Goal: Information Seeking & Learning: Compare options

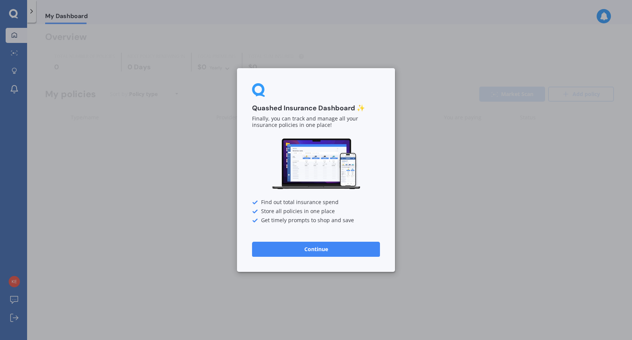
click at [325, 254] on button "Continue" at bounding box center [316, 249] width 128 height 15
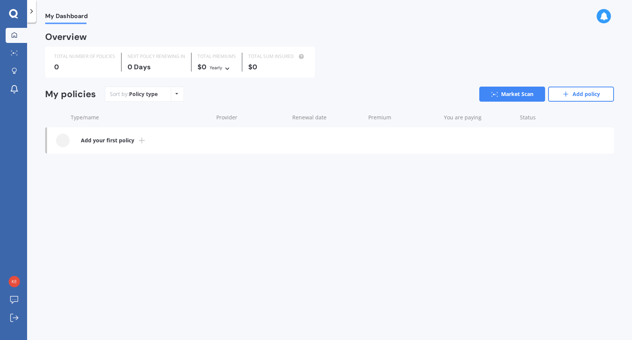
click at [138, 141] on icon at bounding box center [141, 140] width 9 height 9
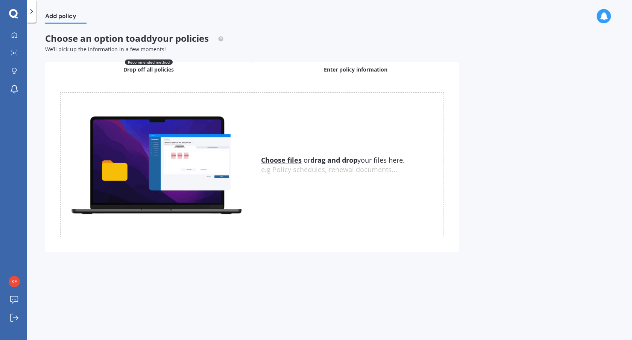
click at [322, 67] on div "Enter policy information" at bounding box center [355, 69] width 207 height 15
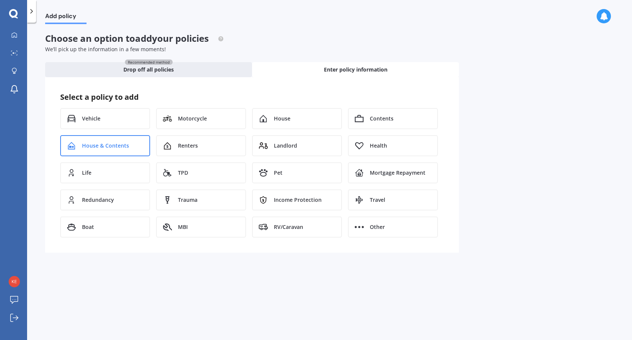
click at [103, 142] on span "House & Contents" at bounding box center [105, 146] width 47 height 8
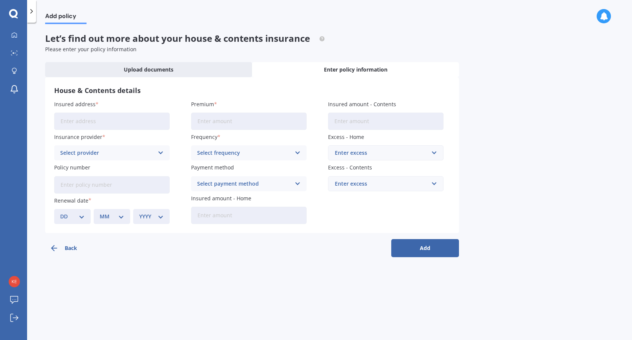
click at [109, 126] on input "Insured address" at bounding box center [112, 121] width 116 height 17
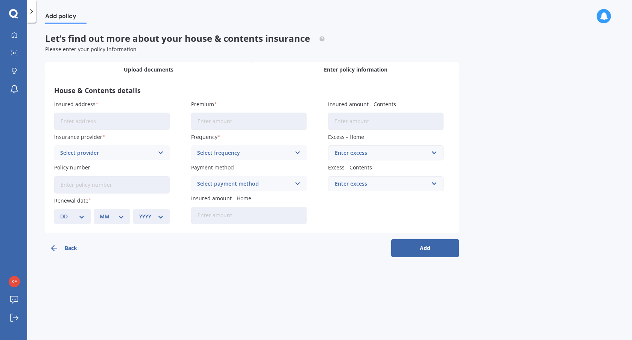
click at [167, 71] on span "Upload documents" at bounding box center [149, 70] width 50 height 8
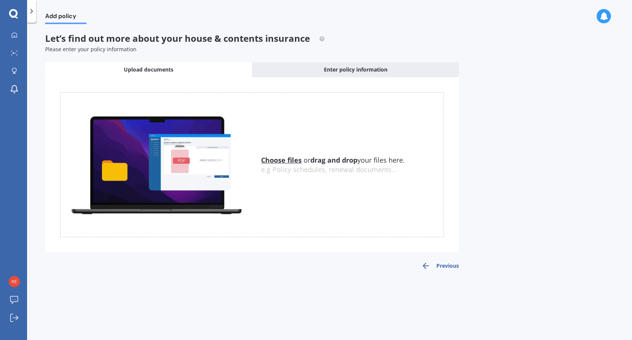
click at [287, 159] on u "Choose files" at bounding box center [281, 159] width 41 height 9
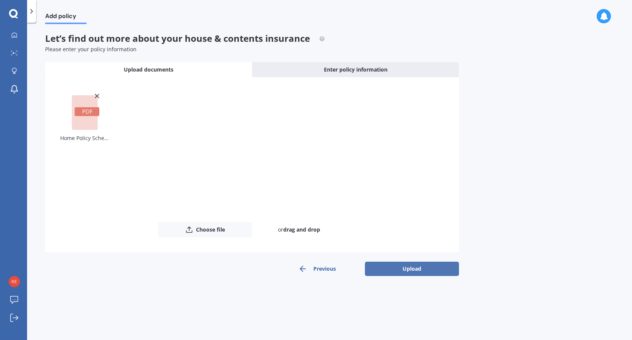
click at [416, 274] on button "Upload" at bounding box center [412, 269] width 94 height 14
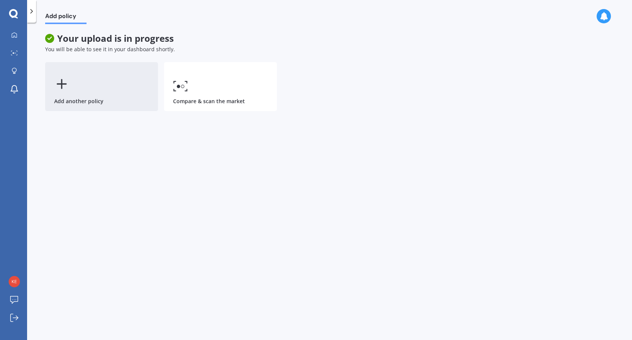
click at [108, 85] on div "Add another policy" at bounding box center [101, 86] width 113 height 49
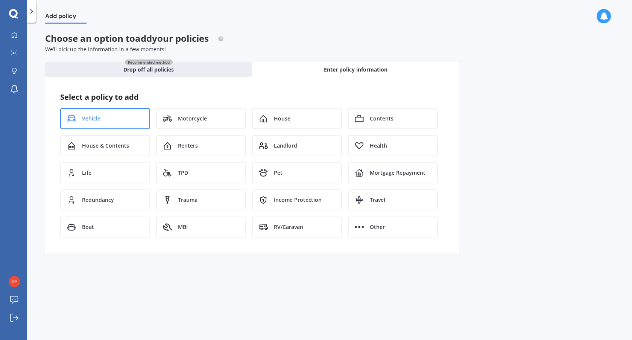
click at [128, 115] on div "Vehicle" at bounding box center [105, 118] width 90 height 21
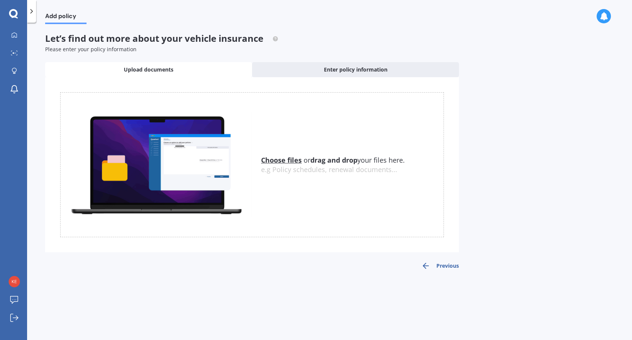
click at [290, 158] on u "Choose files" at bounding box center [281, 159] width 41 height 9
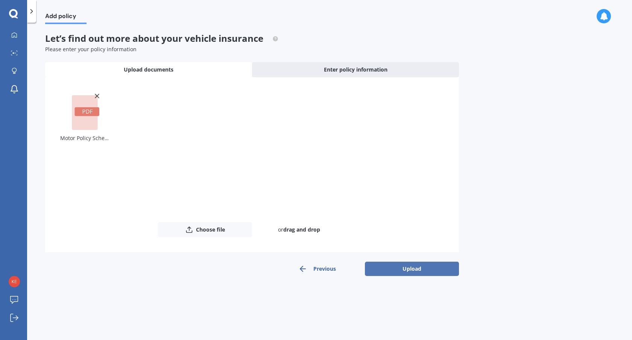
click at [435, 271] on button "Upload" at bounding box center [412, 269] width 94 height 14
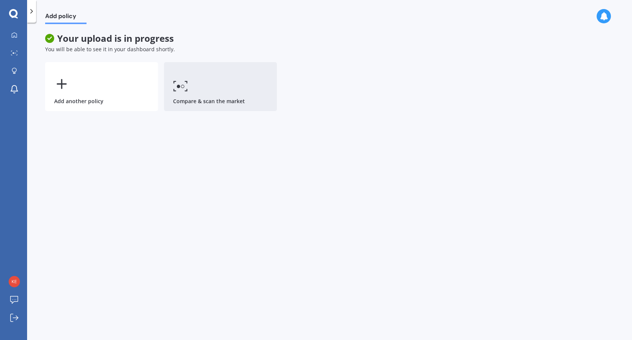
click at [203, 95] on link "Compare & scan the market" at bounding box center [220, 86] width 113 height 49
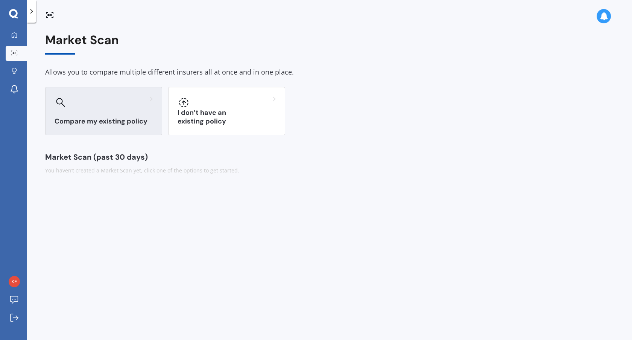
click at [105, 114] on div "Compare my existing policy" at bounding box center [103, 111] width 117 height 48
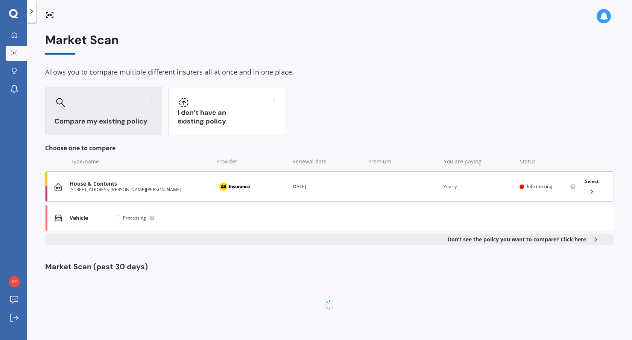
click at [546, 189] on span "Info missing" at bounding box center [539, 186] width 25 height 6
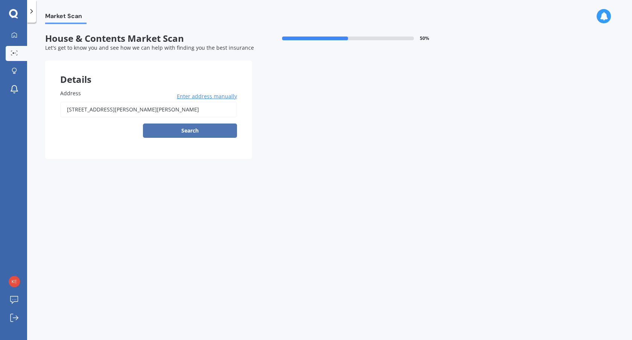
click at [189, 133] on button "Search" at bounding box center [190, 130] width 94 height 14
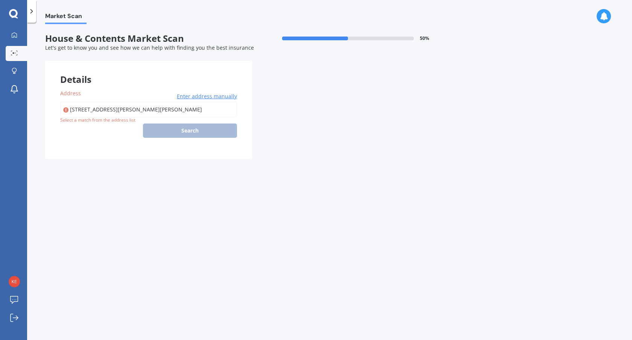
type input "[STREET_ADDRESS][PERSON_NAME][PERSON_NAME]"
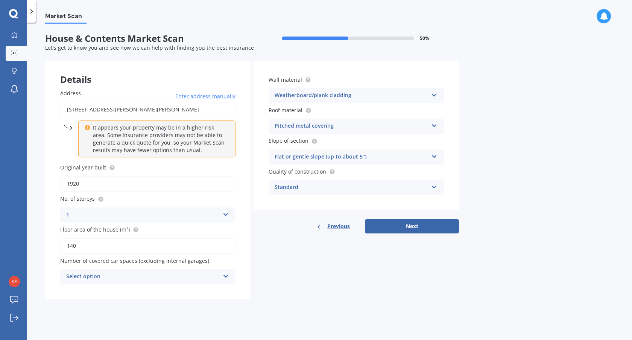
click at [177, 281] on div "Select option" at bounding box center [143, 276] width 154 height 9
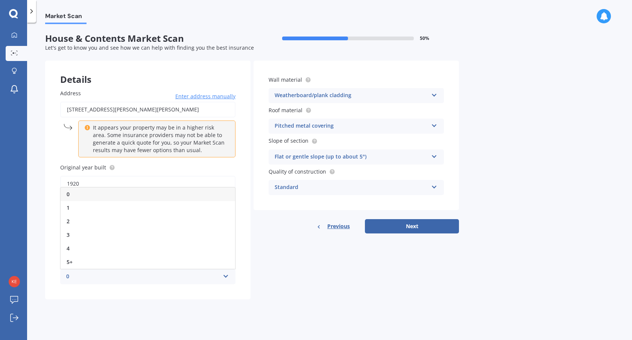
click at [88, 191] on div "0" at bounding box center [148, 194] width 175 height 14
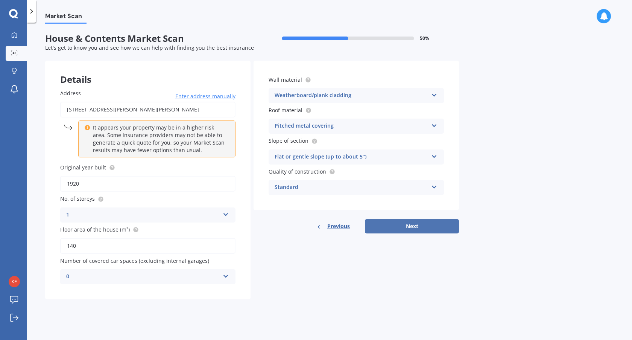
click at [417, 223] on button "Next" at bounding box center [412, 226] width 94 height 14
select select "06"
select select "1995"
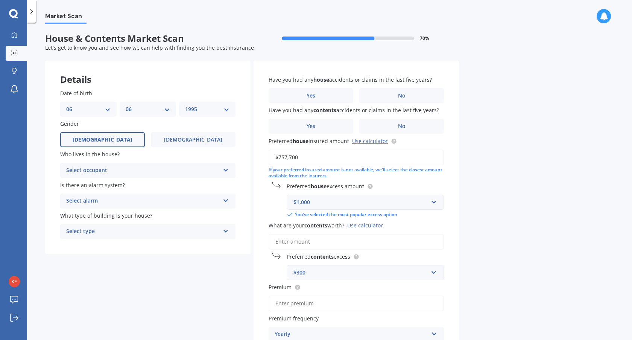
click at [148, 168] on div "Select occupant" at bounding box center [143, 170] width 154 height 9
click at [91, 186] on div "Owner" at bounding box center [148, 185] width 175 height 14
click at [104, 202] on div "Select alarm" at bounding box center [143, 200] width 154 height 9
click at [94, 241] on div "No" at bounding box center [148, 243] width 175 height 14
click at [103, 233] on div "Select type" at bounding box center [143, 231] width 154 height 9
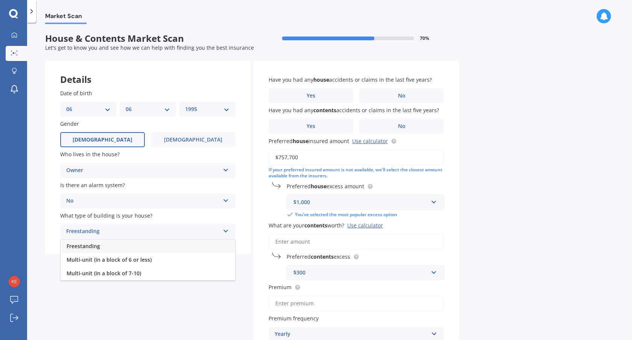
click at [105, 244] on div "Freestanding" at bounding box center [148, 246] width 175 height 14
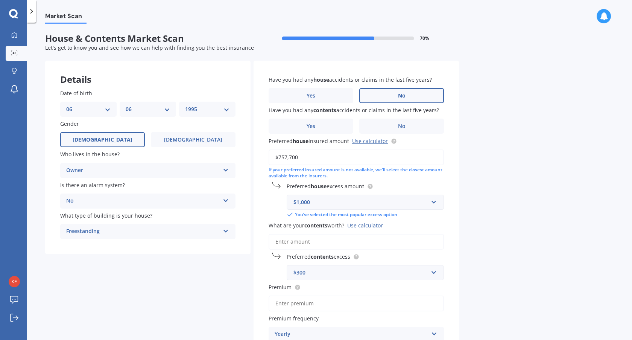
click at [389, 98] on label "No" at bounding box center [401, 95] width 85 height 15
click at [0, 0] on input "No" at bounding box center [0, 0] width 0 height 0
click at [399, 120] on label "No" at bounding box center [401, 126] width 85 height 15
click at [0, 0] on input "No" at bounding box center [0, 0] width 0 height 0
click at [367, 141] on link "Use calculator" at bounding box center [370, 140] width 36 height 7
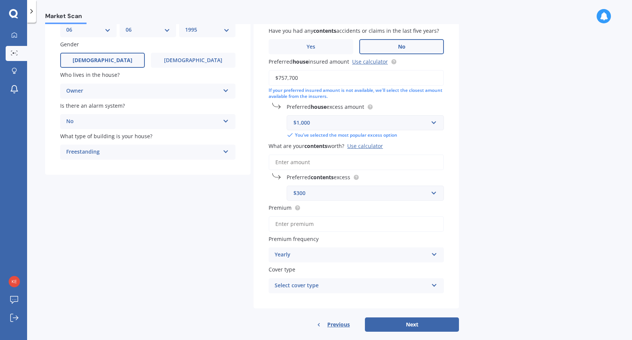
scroll to position [91, 0]
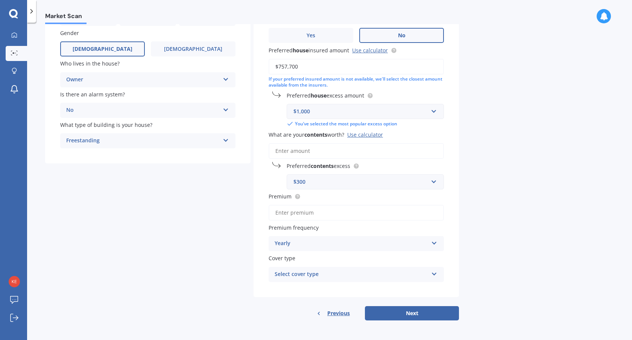
click at [309, 152] on input "What are your contents worth? Use calculator" at bounding box center [356, 151] width 175 height 16
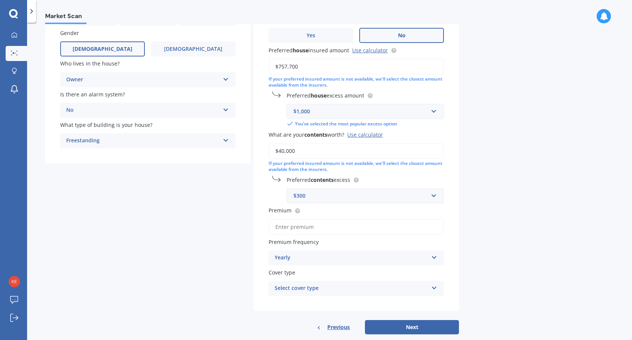
type input "$40,000"
click at [306, 228] on input "Premium" at bounding box center [356, 227] width 175 height 16
click at [301, 226] on input "Premium" at bounding box center [356, 227] width 175 height 16
type input "$250.90"
click at [335, 260] on div "Yearly" at bounding box center [352, 257] width 154 height 9
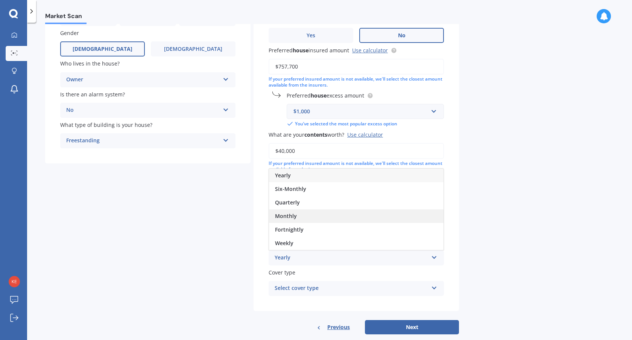
click at [295, 213] on span "Monthly" at bounding box center [286, 215] width 22 height 7
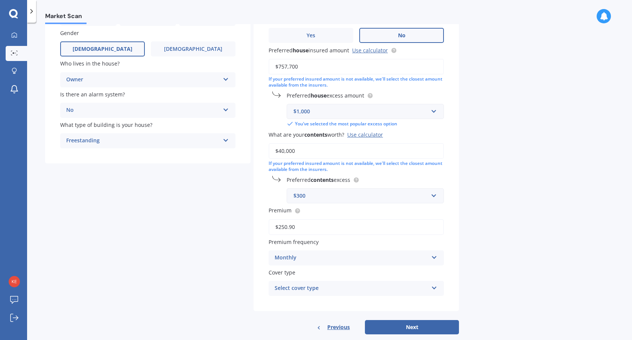
click at [358, 287] on div "Select cover type" at bounding box center [352, 288] width 154 height 9
click at [354, 302] on span "Home and Contents Insurance Package" at bounding box center [325, 302] width 101 height 7
click at [409, 329] on button "Next" at bounding box center [412, 327] width 94 height 14
select select "06"
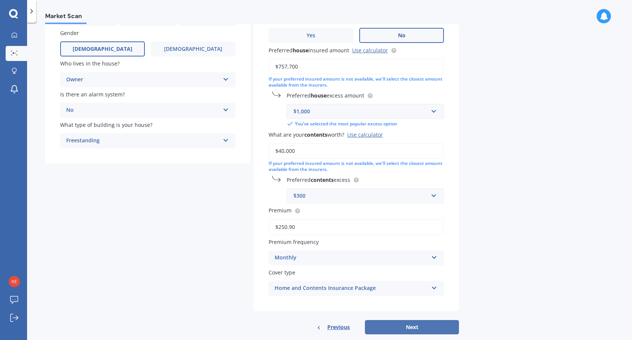
select select "1995"
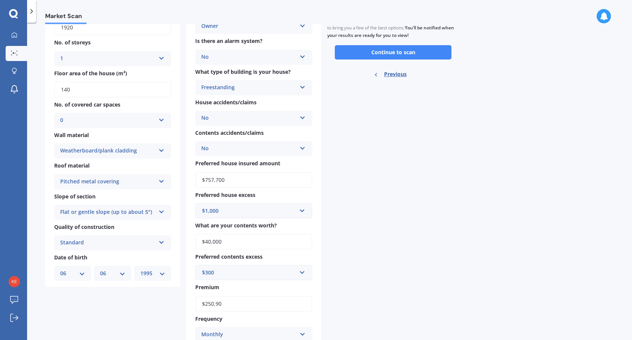
scroll to position [0, 0]
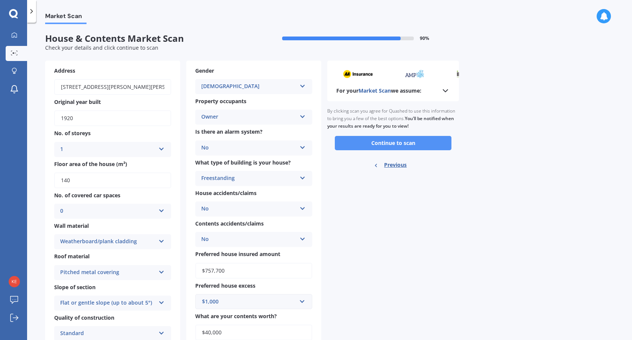
click at [415, 143] on button "Continue to scan" at bounding box center [393, 143] width 117 height 14
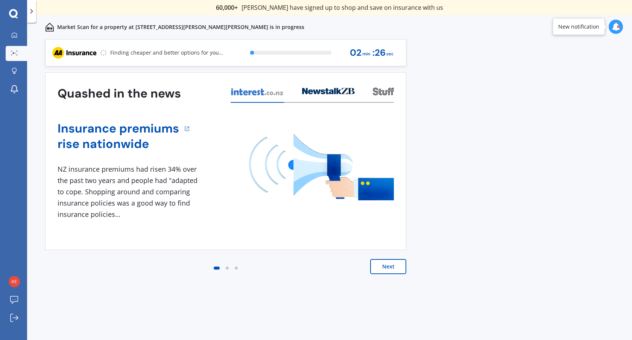
click at [392, 261] on button "Next" at bounding box center [388, 266] width 36 height 15
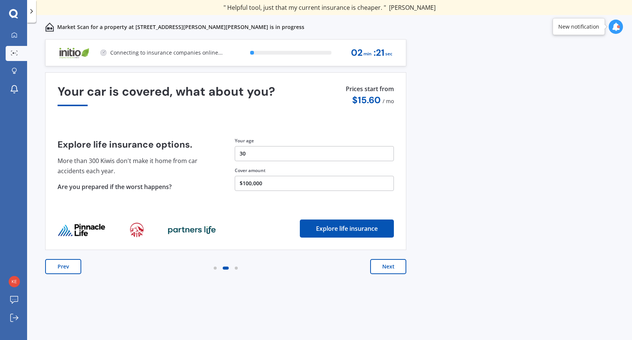
click at [389, 266] on button "Next" at bounding box center [388, 266] width 36 height 15
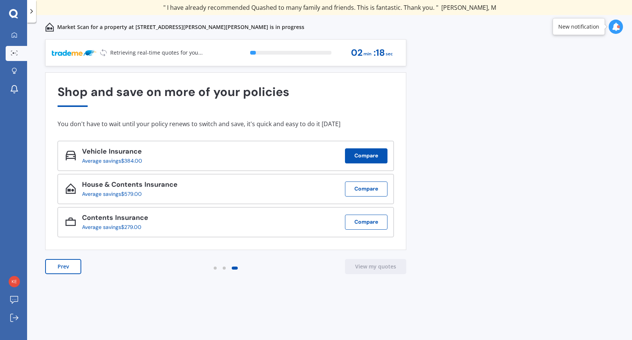
click at [362, 154] on button "Compare" at bounding box center [366, 155] width 43 height 15
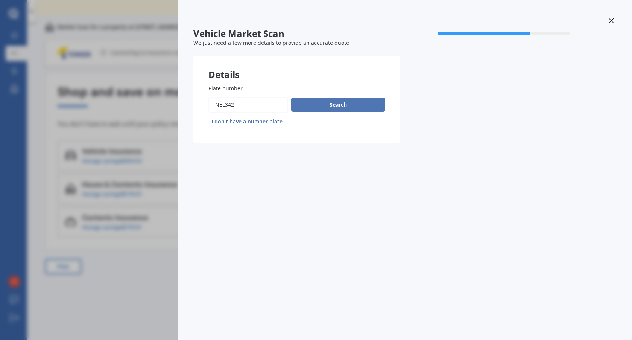
click at [323, 101] on button "Search" at bounding box center [338, 104] width 94 height 14
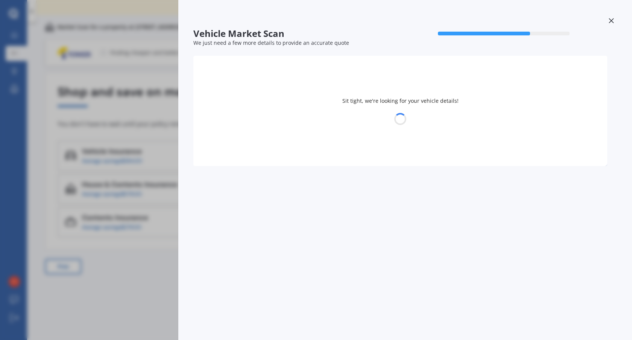
select select "HONDA"
select select "06"
select select "1995"
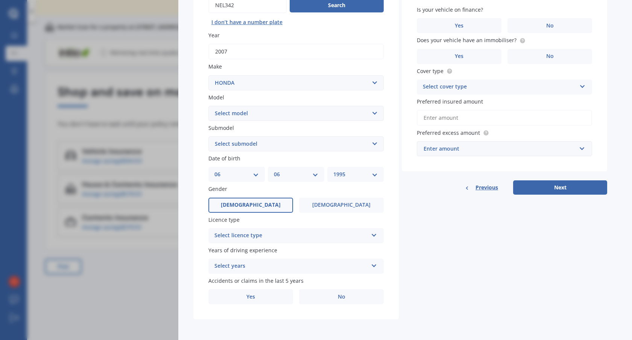
scroll to position [100, 0]
click at [273, 231] on div "Select licence type" at bounding box center [291, 235] width 154 height 9
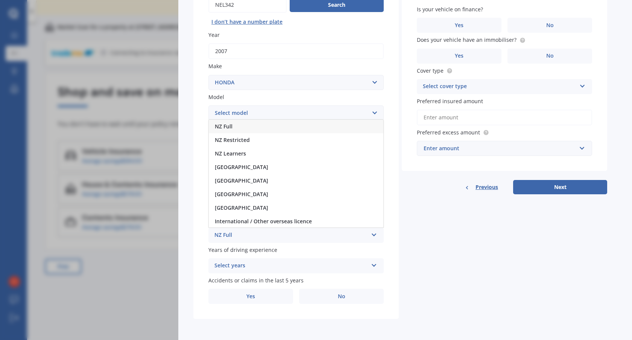
click at [236, 128] on div "NZ Full" at bounding box center [296, 127] width 175 height 14
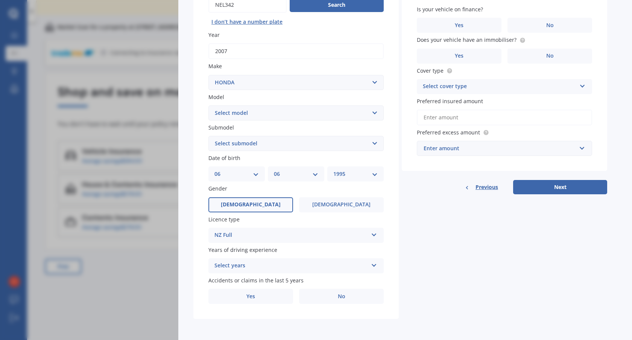
click at [235, 173] on select "DD 01 02 03 04 05 06 07 08 09 10 11 12 13 14 15 16 17 18 19 20 21 22 23 24 25 2…" at bounding box center [236, 174] width 44 height 8
select select "14"
click at [214, 170] on select "DD 01 02 03 04 05 06 07 08 09 10 11 12 13 14 15 16 17 18 19 20 21 22 23 24 25 2…" at bounding box center [236, 174] width 44 height 8
click at [283, 173] on select "MM 01 02 03 04 05 06 07 08 09 10 11 12" at bounding box center [296, 174] width 44 height 8
select select "08"
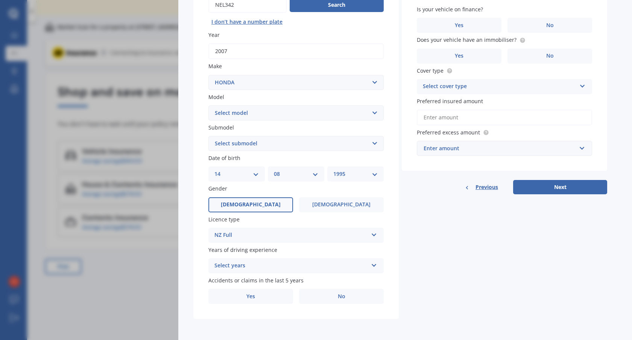
click at [274, 170] on select "MM 01 02 03 04 05 06 07 08 09 10 11 12" at bounding box center [296, 174] width 44 height 8
click at [351, 173] on select "YYYY 2025 2024 2023 2022 2021 2020 2019 2018 2017 2016 2015 2014 2013 2012 2011…" at bounding box center [355, 174] width 44 height 8
select select "1996"
click at [333, 170] on select "YYYY 2025 2024 2023 2022 2021 2020 2019 2018 2017 2016 2015 2014 2013 2012 2011…" at bounding box center [355, 174] width 44 height 8
click at [343, 202] on span "[DEMOGRAPHIC_DATA]" at bounding box center [342, 204] width 60 height 6
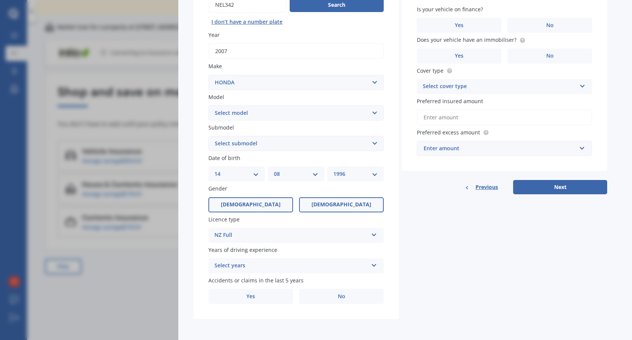
click at [0, 0] on input "[DEMOGRAPHIC_DATA]" at bounding box center [0, 0] width 0 height 0
click at [278, 263] on div "Select years" at bounding box center [291, 265] width 154 height 9
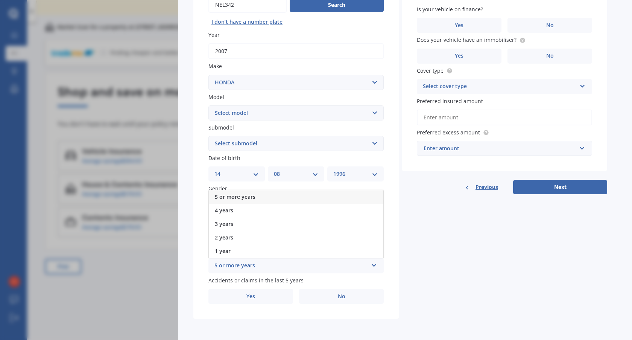
click at [239, 193] on span "5 or more years" at bounding box center [235, 196] width 41 height 7
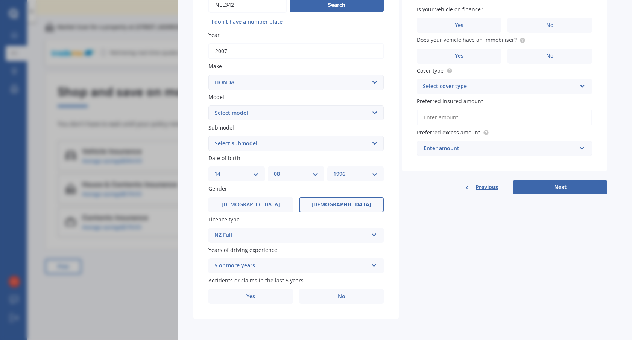
click at [349, 296] on label "No" at bounding box center [341, 296] width 85 height 15
click at [0, 0] on input "No" at bounding box center [0, 0] width 0 height 0
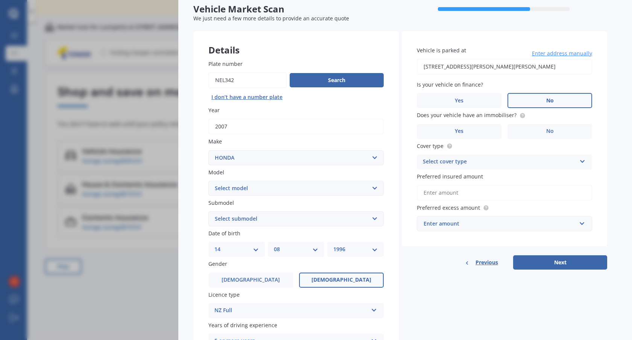
click at [542, 98] on label "No" at bounding box center [550, 100] width 85 height 15
click at [0, 0] on input "No" at bounding box center [0, 0] width 0 height 0
click at [539, 133] on label "No" at bounding box center [550, 131] width 85 height 15
click at [0, 0] on input "No" at bounding box center [0, 0] width 0 height 0
click at [484, 158] on div "Select cover type" at bounding box center [500, 161] width 154 height 9
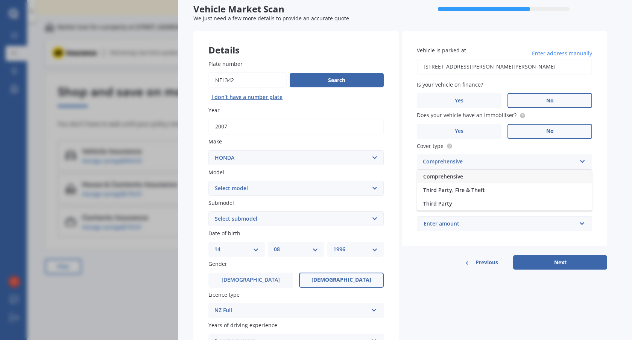
click at [464, 176] on div "Comprehensive" at bounding box center [504, 177] width 175 height 14
click at [462, 198] on input "Preferred insured amount" at bounding box center [504, 193] width 175 height 16
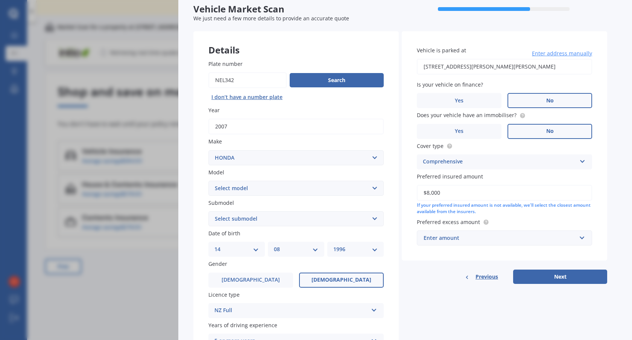
type input "$8,000"
click at [476, 241] on div "Enter amount" at bounding box center [500, 238] width 153 height 8
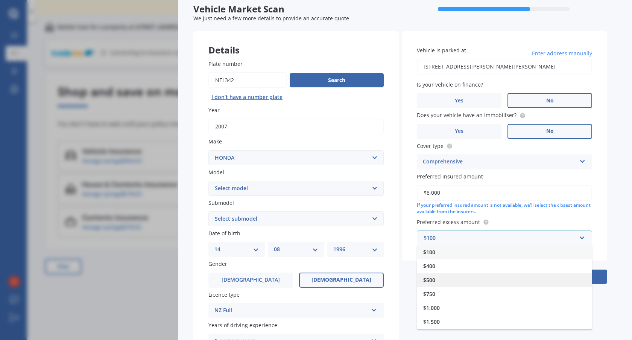
click at [436, 280] on div "$500" at bounding box center [504, 280] width 175 height 14
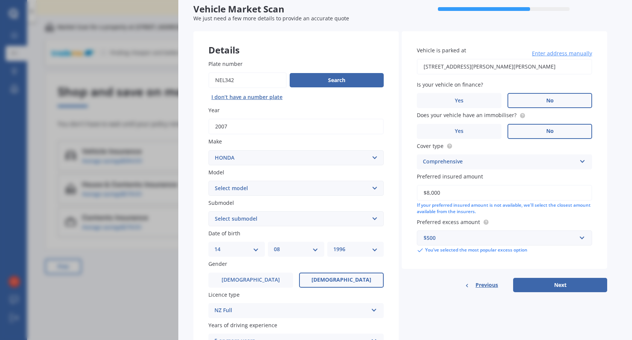
click at [561, 287] on button "Next" at bounding box center [560, 285] width 94 height 14
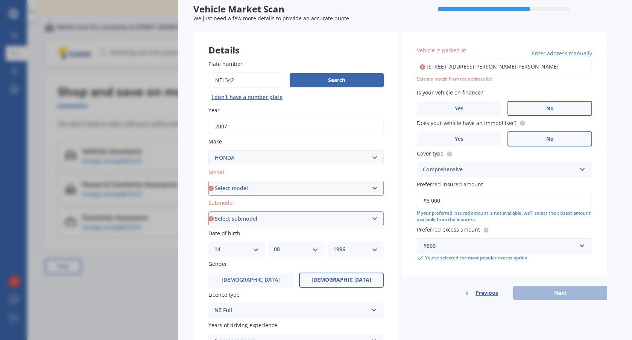
click at [302, 190] on select "Select model Accord Acty Acura Airwave Ascot Avancier Beat Capa City Civic Conc…" at bounding box center [295, 188] width 175 height 15
click at [370, 190] on select "Select model Accord Acty Acura Airwave Ascot Avancier Beat Capa City Civic Conc…" at bounding box center [295, 188] width 175 height 15
click at [219, 186] on select "Select model Accord Acty Acura Airwave Ascot Avancier Beat Capa City Civic Conc…" at bounding box center [295, 188] width 175 height 15
select select "CR-V"
click at [208, 181] on select "Select model Accord Acty Acura Airwave Ascot Avancier Beat Capa City Civic Conc…" at bounding box center [295, 188] width 175 height 15
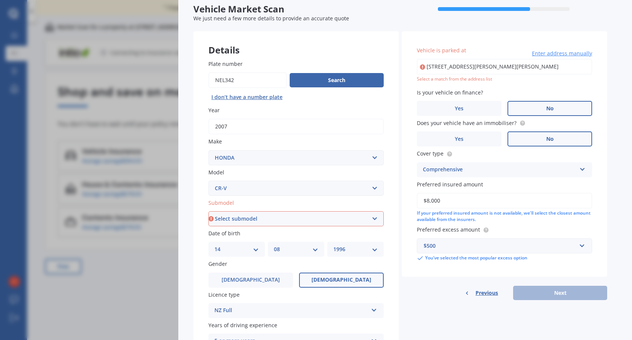
click at [273, 186] on select "Select model Accord Acty Acura Airwave Ascot Avancier Beat Capa City Civic Conc…" at bounding box center [295, 188] width 175 height 15
click at [257, 222] on select "Select submodel" at bounding box center [295, 218] width 175 height 15
select select "AWD"
click at [208, 211] on select "Select submodel (all other) 2WD 2WD Sport 7 1.5 2WD Touring 1.5 4WD AWD AWD Spo…" at bounding box center [295, 218] width 175 height 15
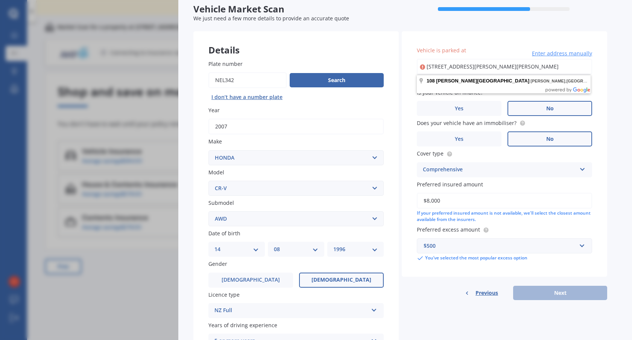
click at [562, 65] on input "[STREET_ADDRESS][PERSON_NAME][PERSON_NAME]" at bounding box center [504, 67] width 175 height 16
type input "[STREET_ADDRESS][PERSON_NAME][PERSON_NAME]"
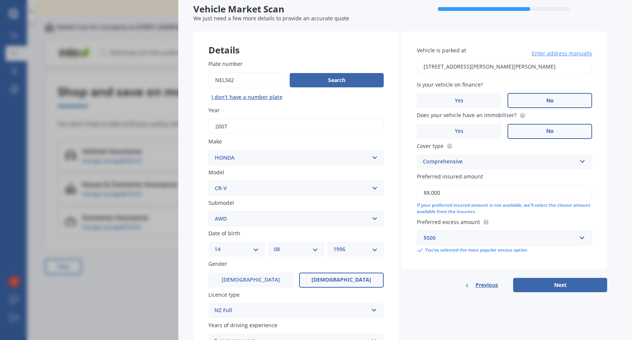
click at [564, 285] on button "Next" at bounding box center [560, 285] width 94 height 14
select select "14"
select select "08"
select select "1996"
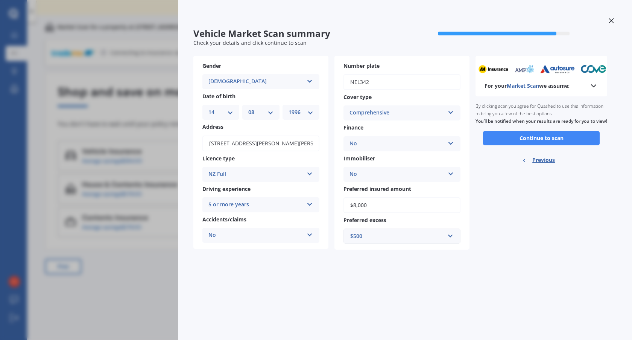
scroll to position [0, 0]
click at [553, 145] on button "Continue to scan" at bounding box center [541, 138] width 117 height 14
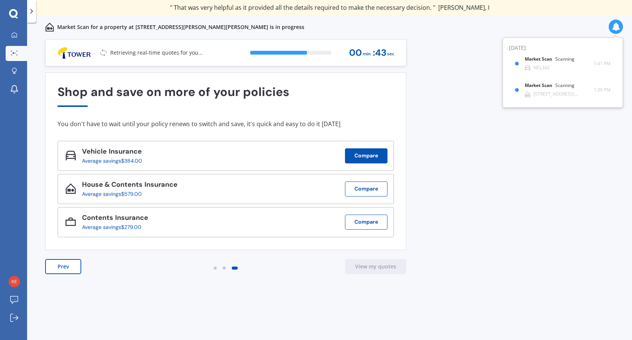
click at [370, 154] on button "Compare" at bounding box center [366, 155] width 43 height 15
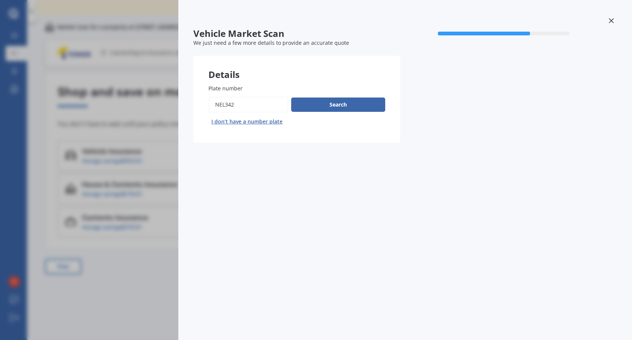
click at [202, 96] on div "Plate number Search I don’t have a number plate" at bounding box center [296, 105] width 207 height 73
click at [244, 105] on input "Plate number" at bounding box center [248, 105] width 80 height 16
click at [241, 104] on input "Plate number" at bounding box center [248, 105] width 80 height 16
type input "N"
type input "LQU875"
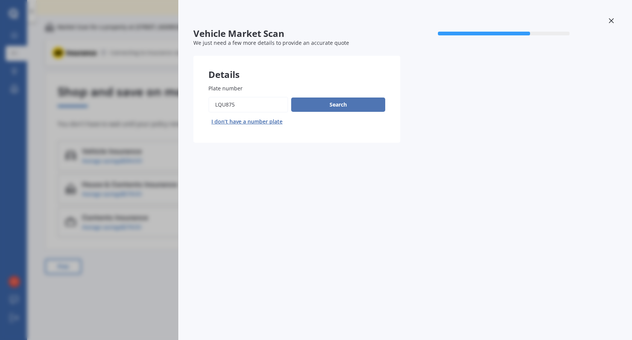
click at [328, 104] on button "Search" at bounding box center [338, 104] width 94 height 14
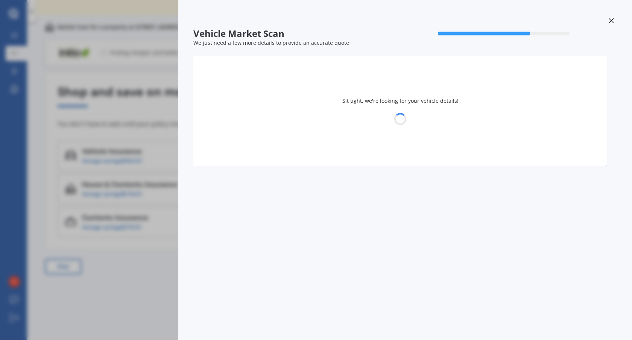
select select "NISSAN"
select select "TIIDA"
select select "06"
select select "1995"
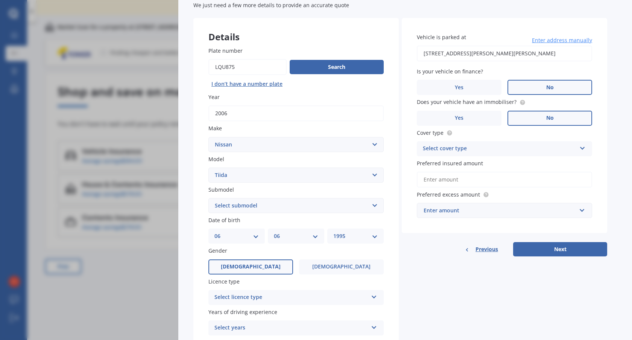
scroll to position [75, 0]
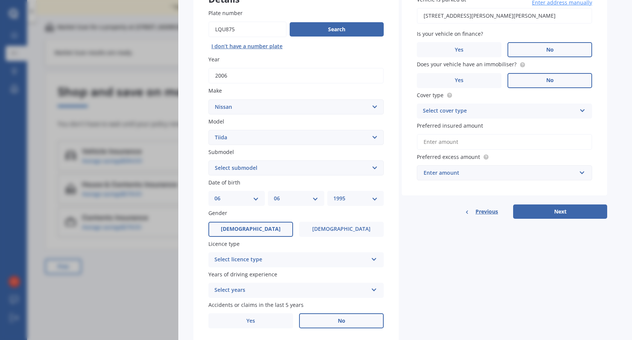
click at [295, 256] on div "Select licence type" at bounding box center [291, 259] width 154 height 9
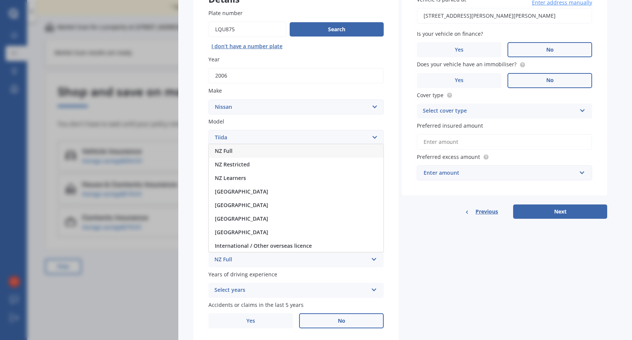
click at [238, 148] on div "NZ Full" at bounding box center [296, 151] width 175 height 14
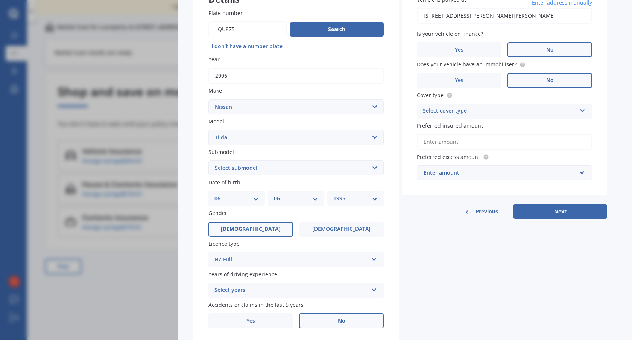
click at [277, 291] on div "Select years" at bounding box center [291, 290] width 154 height 9
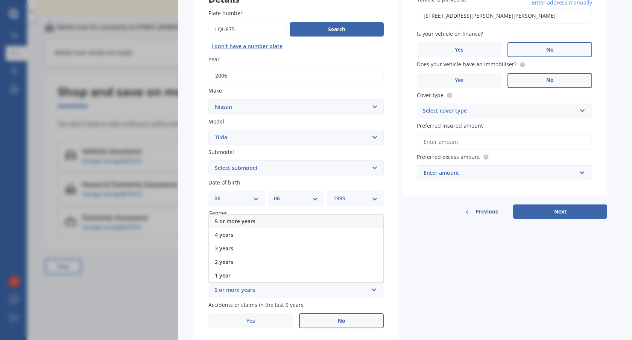
click at [236, 220] on span "5 or more years" at bounding box center [235, 221] width 41 height 7
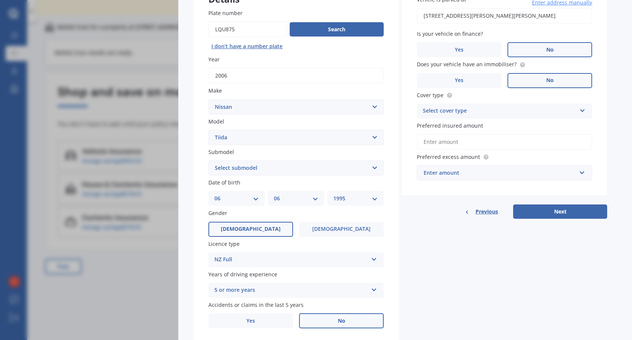
click at [341, 319] on span "No" at bounding box center [342, 321] width 8 height 6
click at [0, 0] on input "No" at bounding box center [0, 0] width 0 height 0
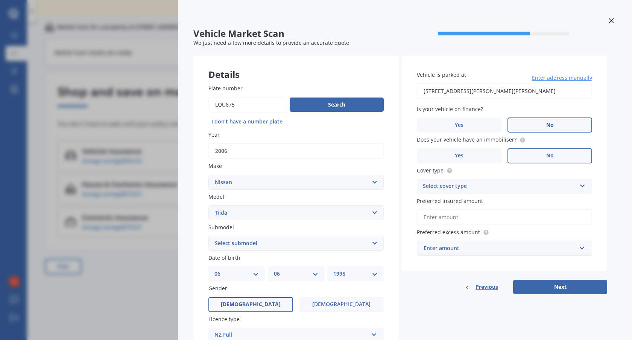
click at [520, 185] on div "Select cover type" at bounding box center [500, 186] width 154 height 9
click at [451, 201] on span "Comprehensive" at bounding box center [443, 200] width 40 height 7
click at [462, 218] on input "Preferred insured amount" at bounding box center [504, 217] width 175 height 16
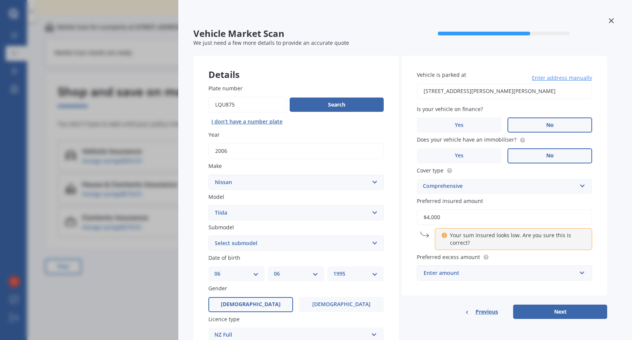
drag, startPoint x: 453, startPoint y: 217, endPoint x: 417, endPoint y: 214, distance: 35.8
click at [417, 214] on input "$4,000" at bounding box center [504, 217] width 175 height 16
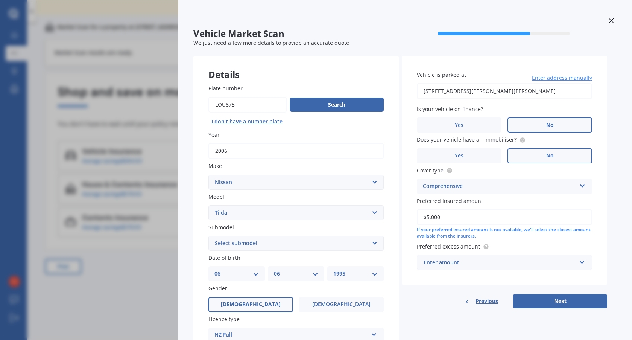
type input "$5,000"
click at [491, 267] on input "text" at bounding box center [502, 262] width 169 height 14
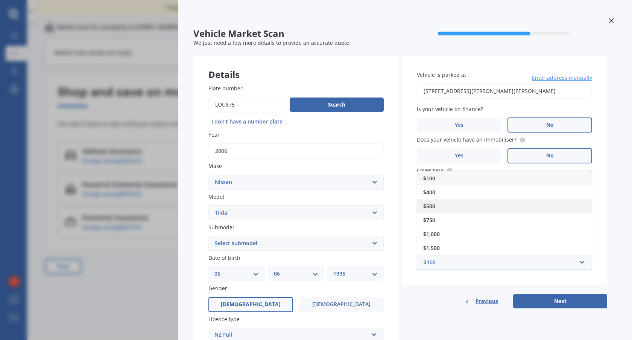
click at [434, 206] on span "$500" at bounding box center [429, 205] width 12 height 7
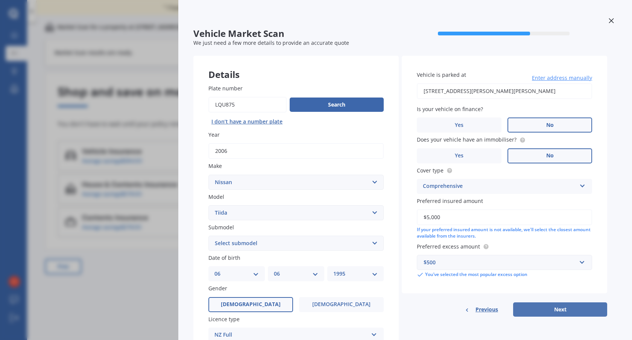
click at [554, 310] on button "Next" at bounding box center [560, 309] width 94 height 14
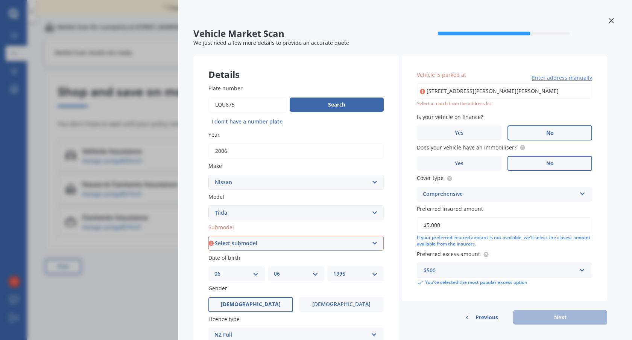
click at [256, 247] on select "Select submodel (All)" at bounding box center [295, 243] width 175 height 15
select select "(ALL)"
click at [208, 236] on select "Select submodel (All)" at bounding box center [295, 243] width 175 height 15
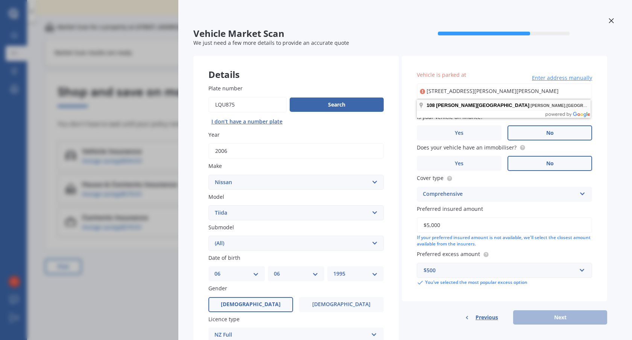
type input "[STREET_ADDRESS][PERSON_NAME][PERSON_NAME]"
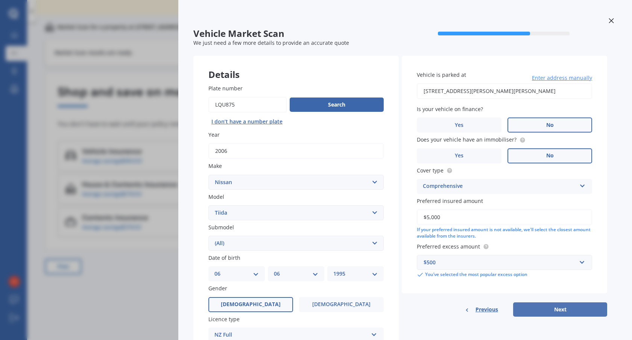
click at [557, 309] on button "Next" at bounding box center [560, 309] width 94 height 14
select select "06"
select select "1995"
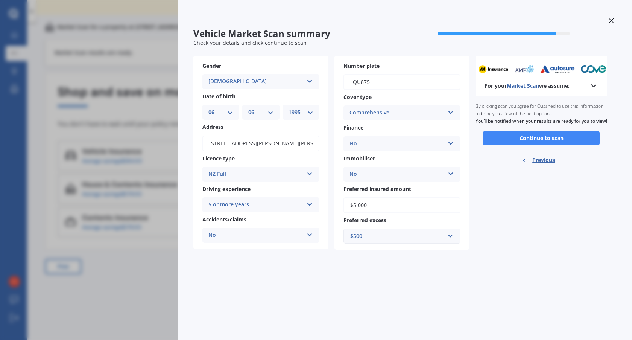
click at [542, 145] on button "Continue to scan" at bounding box center [541, 138] width 117 height 14
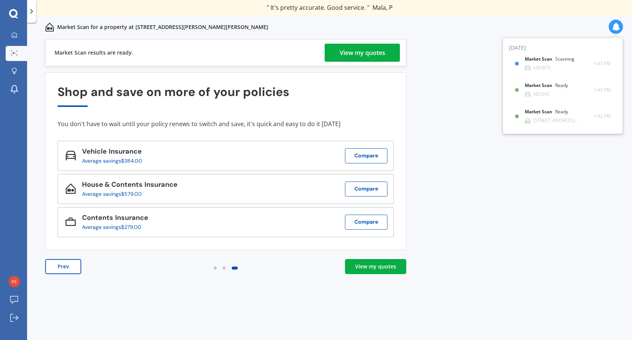
click at [353, 51] on div "View my quotes" at bounding box center [363, 53] width 46 height 18
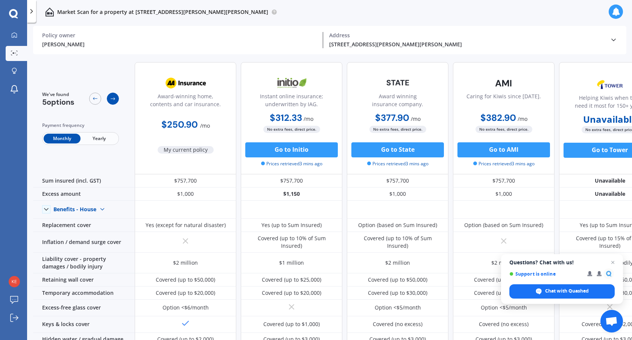
click at [113, 97] on icon at bounding box center [113, 99] width 6 height 6
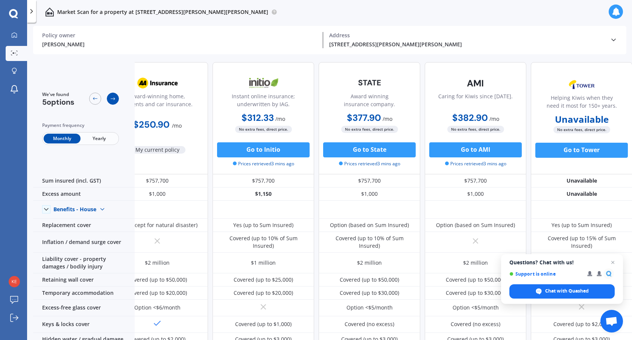
scroll to position [0, 32]
click at [113, 97] on icon at bounding box center [113, 99] width 6 height 6
click at [91, 99] on div at bounding box center [95, 99] width 12 height 12
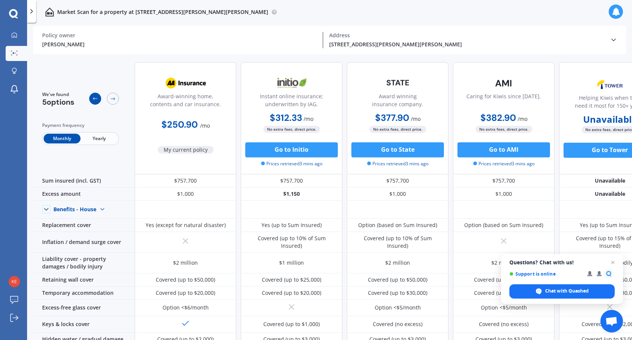
click at [91, 99] on div at bounding box center [95, 99] width 12 height 12
click at [91, 98] on div at bounding box center [95, 99] width 12 height 12
click at [59, 39] on div "[PERSON_NAME] Policy owner" at bounding box center [182, 40] width 281 height 16
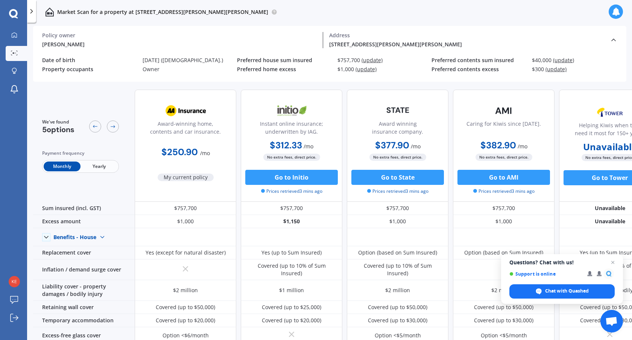
click at [59, 39] on div "[PERSON_NAME] Policy owner" at bounding box center [182, 40] width 281 height 16
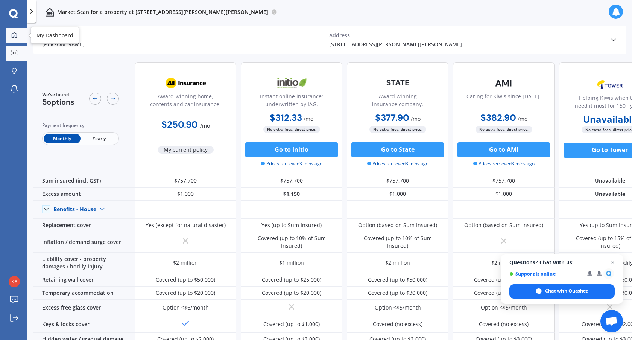
click at [16, 36] on icon at bounding box center [14, 35] width 6 height 6
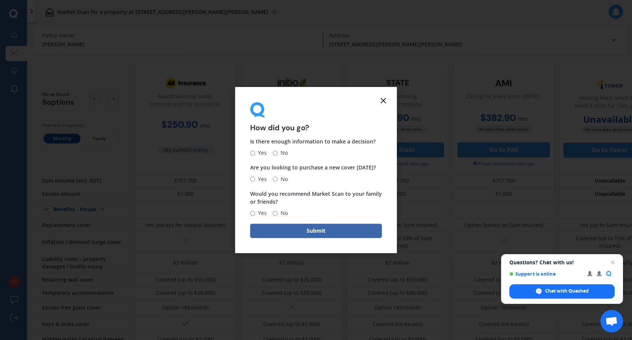
click at [278, 151] on span "No" at bounding box center [283, 153] width 10 height 9
click at [278, 151] on input "No" at bounding box center [275, 153] width 5 height 5
radio input "true"
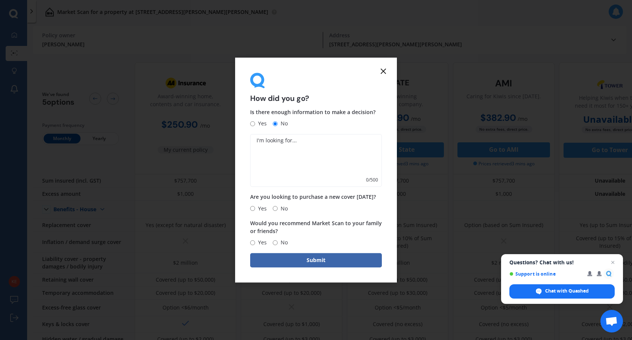
click at [383, 69] on icon at bounding box center [383, 71] width 9 height 9
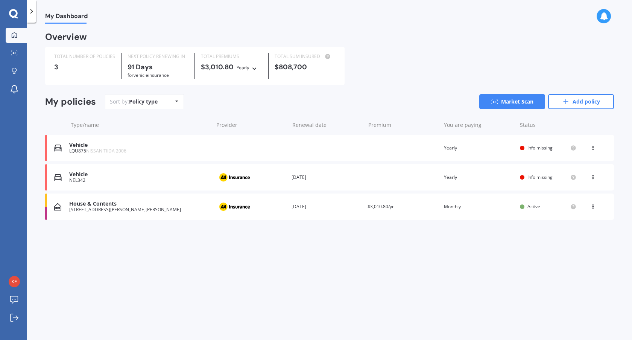
click at [152, 173] on div "Vehicle" at bounding box center [139, 174] width 140 height 6
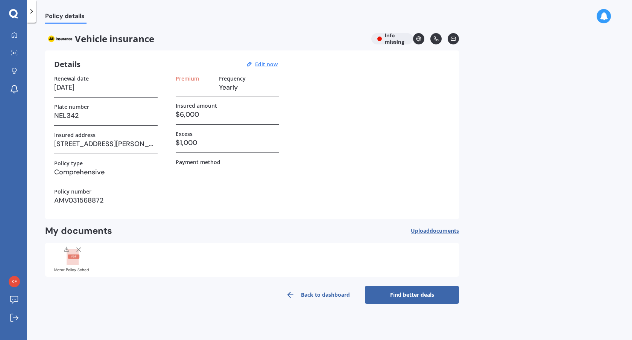
click at [386, 294] on link "Find better deals" at bounding box center [412, 295] width 94 height 18
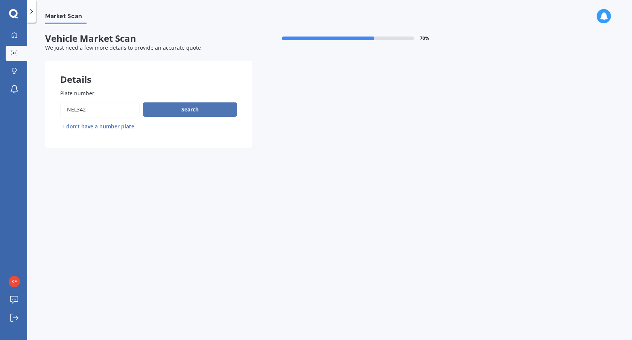
click at [195, 111] on button "Search" at bounding box center [190, 109] width 94 height 14
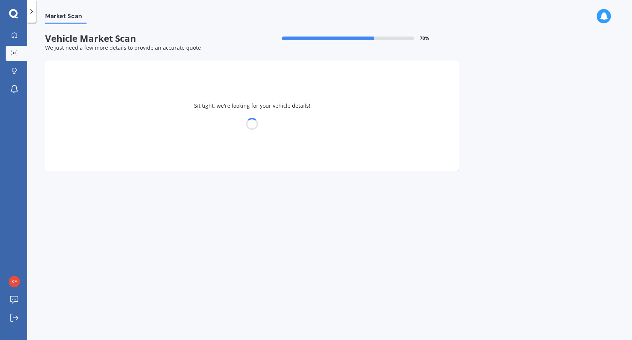
select select "HONDA"
select select "06"
select select "1995"
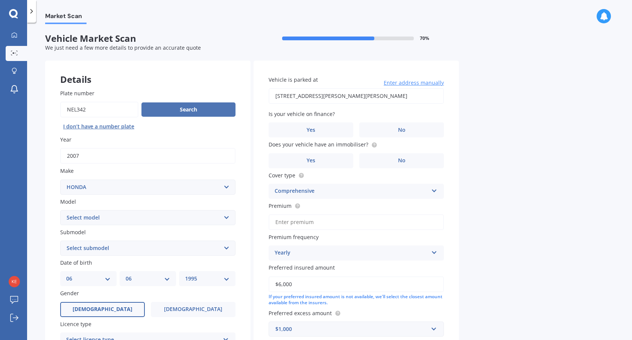
click at [176, 107] on button "Search" at bounding box center [188, 109] width 94 height 14
click at [410, 131] on label "No" at bounding box center [401, 129] width 85 height 15
click at [0, 0] on input "No" at bounding box center [0, 0] width 0 height 0
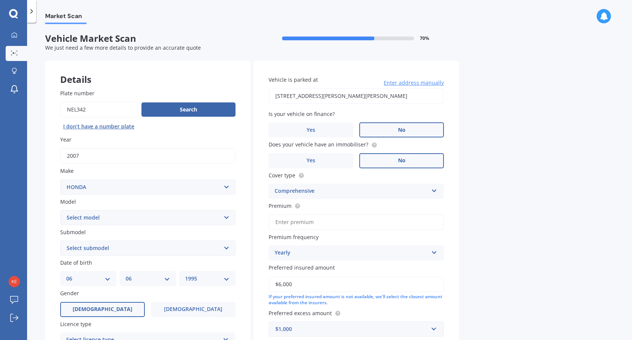
click at [406, 161] on label "No" at bounding box center [401, 160] width 85 height 15
click at [0, 0] on input "No" at bounding box center [0, 0] width 0 height 0
click at [304, 223] on input "Premium" at bounding box center [356, 222] width 175 height 16
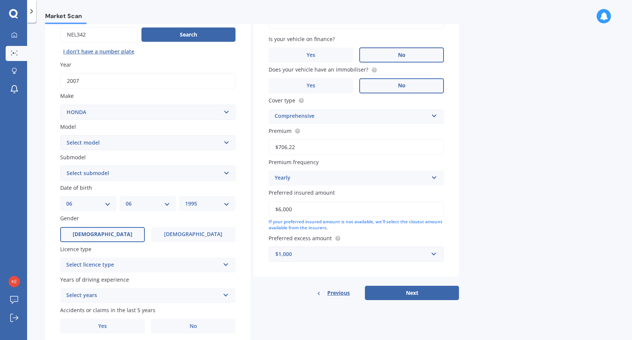
scroll to position [75, 0]
type input "$706.22"
drag, startPoint x: 306, startPoint y: 210, endPoint x: 240, endPoint y: 200, distance: 66.7
click at [240, 200] on div "Details Plate number Search I don’t have a number plate Year [DATE] Make Select…" at bounding box center [252, 166] width 414 height 363
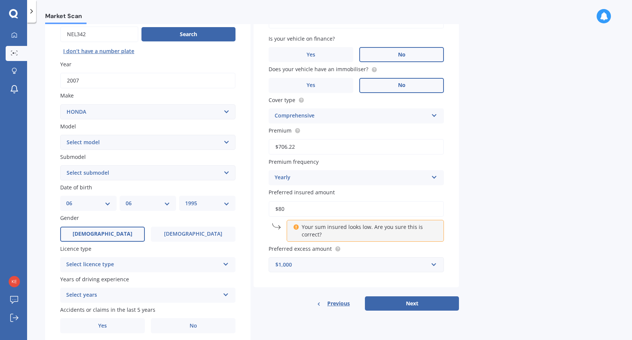
type input "$8"
type input "$6,000"
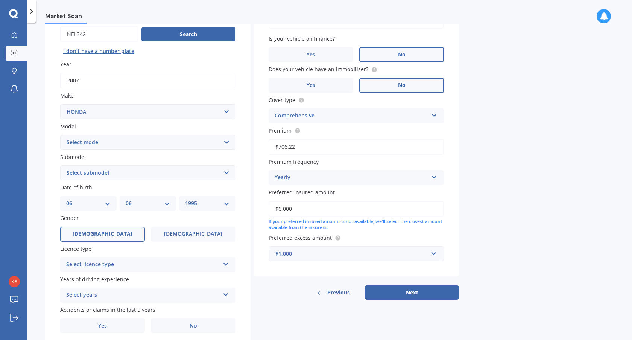
click at [413, 292] on button "Next" at bounding box center [412, 292] width 94 height 14
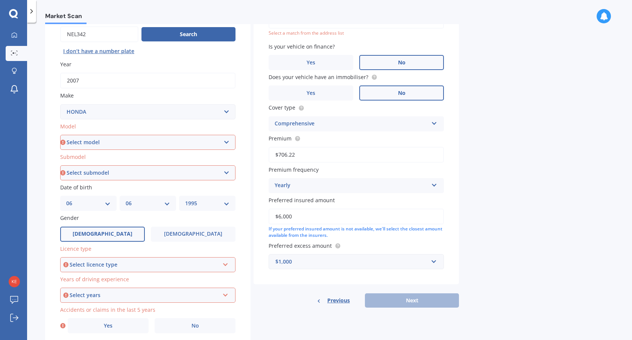
drag, startPoint x: 148, startPoint y: 140, endPoint x: 135, endPoint y: 143, distance: 13.6
click at [148, 140] on select "Select model Accord Acty Acura Airwave Ascot Avancier Beat Capa City Civic Conc…" at bounding box center [147, 142] width 175 height 15
click at [60, 135] on select "Select model Accord Acty Acura Airwave Ascot Avancier Beat Capa City Civic Conc…" at bounding box center [147, 142] width 175 height 15
click at [85, 135] on select "Select model Accord Acty Acura Airwave Ascot Avancier Beat Capa City Civic Conc…" at bounding box center [147, 142] width 175 height 15
select select "CR-V"
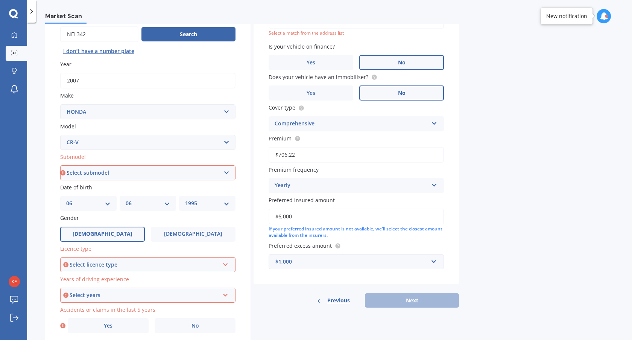
click at [60, 135] on select "Select model Accord Acty Acura Airwave Ascot Avancier Beat Capa City Civic Conc…" at bounding box center [147, 142] width 175 height 15
click at [72, 170] on select "Select submodel (All)" at bounding box center [147, 172] width 175 height 15
select select "AWD"
click at [60, 165] on select "Select submodel (all other) 2WD 2WD Sport 7 1.5 2WD Touring 1.5 4WD AWD AWD Spo…" at bounding box center [147, 172] width 175 height 15
click at [130, 259] on div "Select licence type NZ Full NZ Restricted NZ Learners [GEOGRAPHIC_DATA] [GEOGRA…" at bounding box center [147, 264] width 175 height 15
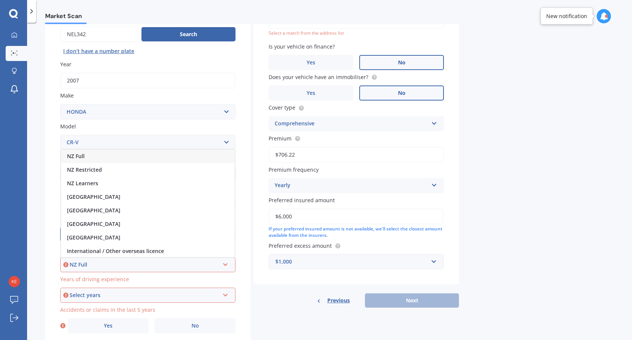
click at [101, 151] on div "NZ Full" at bounding box center [148, 156] width 174 height 14
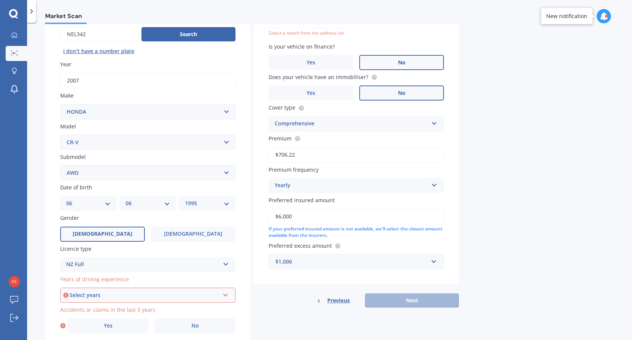
click at [123, 298] on div "Select years" at bounding box center [145, 295] width 150 height 8
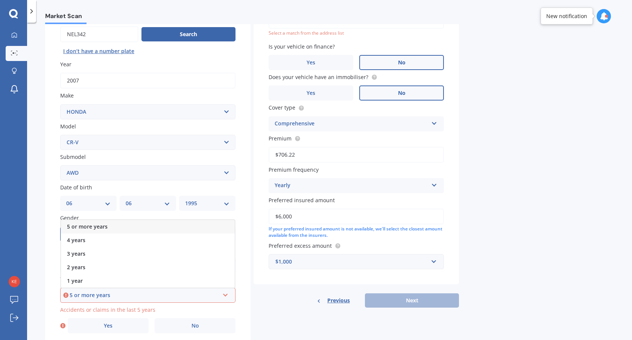
click at [97, 223] on span "5 or more years" at bounding box center [87, 226] width 41 height 7
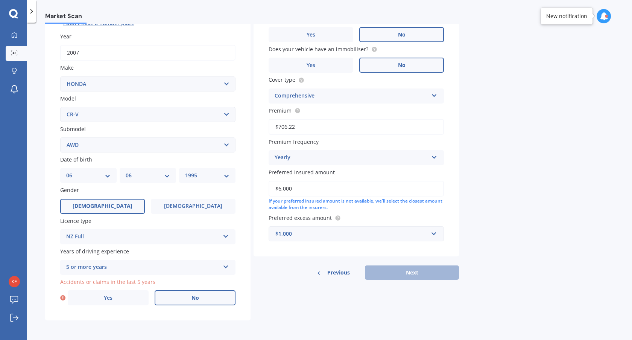
click at [194, 301] on label "No" at bounding box center [195, 297] width 81 height 15
click at [0, 0] on input "No" at bounding box center [0, 0] width 0 height 0
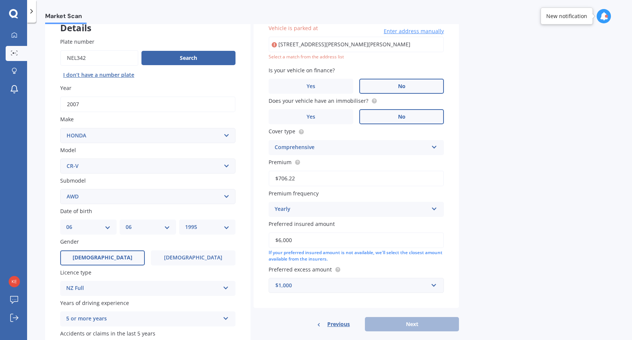
scroll to position [14, 0]
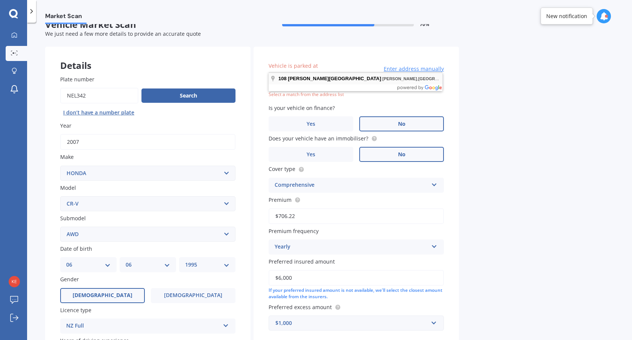
type input "[STREET_ADDRESS][PERSON_NAME][PERSON_NAME]"
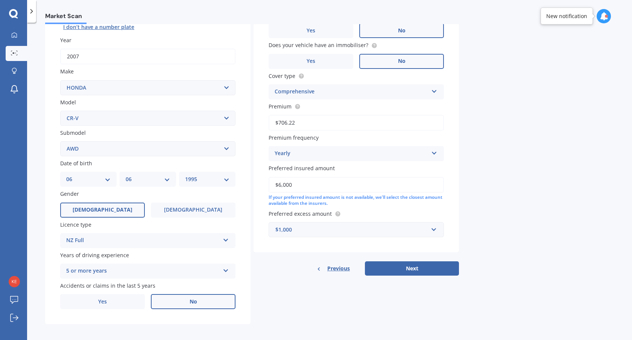
scroll to position [103, 0]
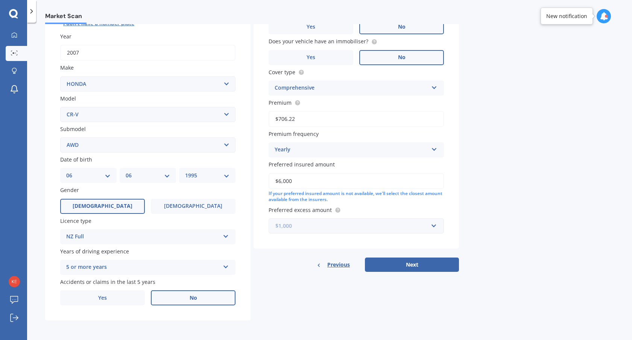
click at [394, 221] on input "text" at bounding box center [353, 226] width 169 height 14
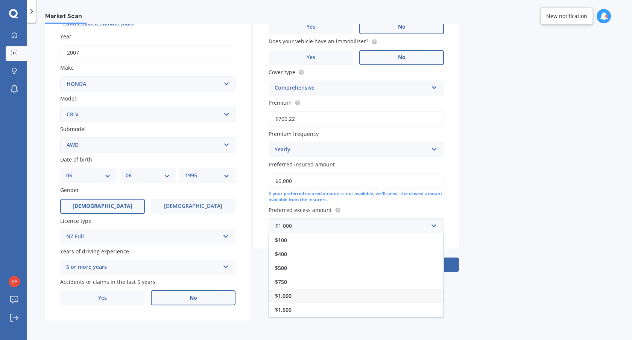
click at [292, 271] on div "$500" at bounding box center [356, 268] width 175 height 14
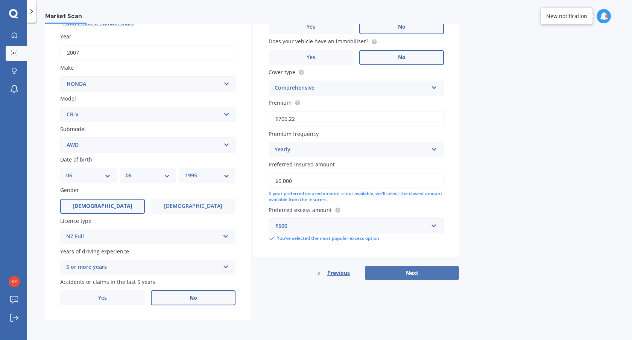
click at [406, 277] on button "Next" at bounding box center [412, 273] width 94 height 14
select select "06"
select select "1995"
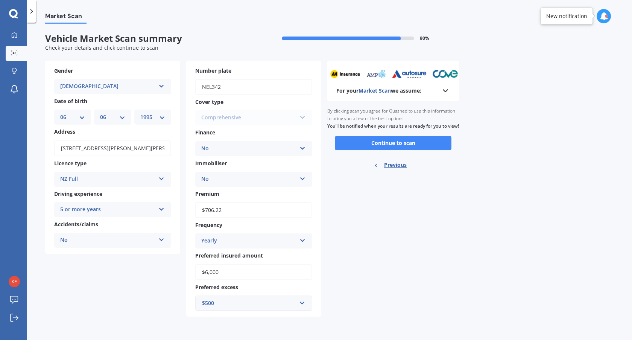
scroll to position [0, 0]
click at [383, 149] on button "Continue to scan" at bounding box center [393, 143] width 117 height 14
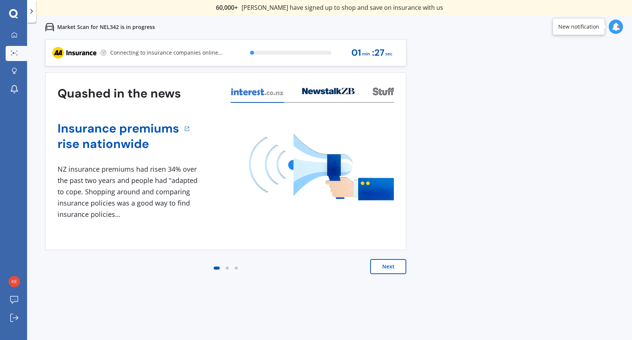
click at [383, 263] on button "Next" at bounding box center [388, 266] width 36 height 15
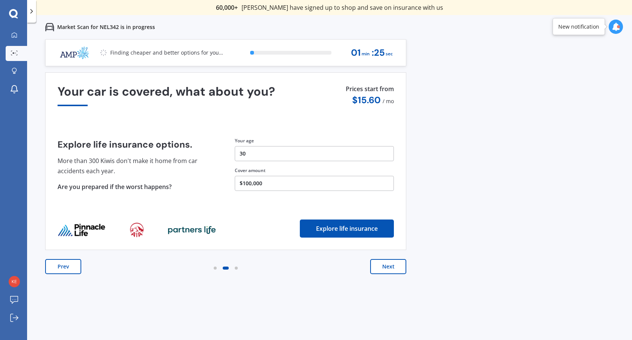
click at [388, 268] on button "Next" at bounding box center [388, 266] width 36 height 15
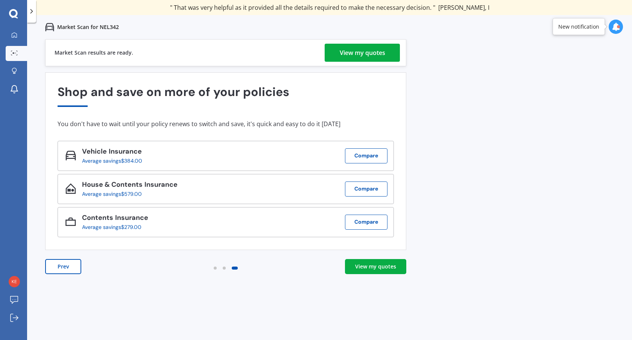
click at [365, 52] on div "View my quotes" at bounding box center [363, 53] width 46 height 18
